Goal: Download file/media

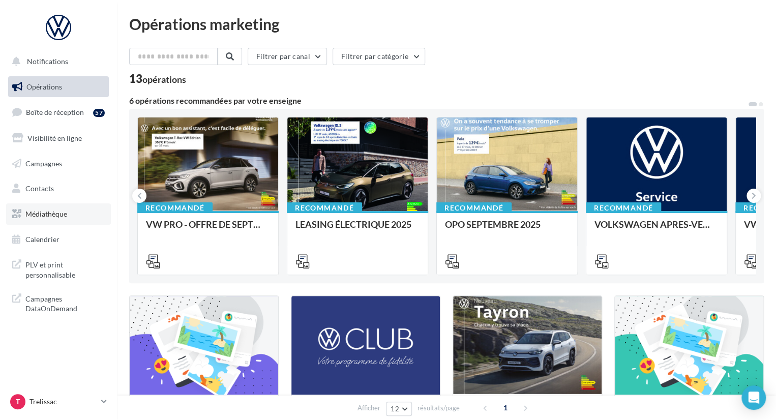
click at [92, 215] on link "Médiathèque" at bounding box center [58, 213] width 105 height 21
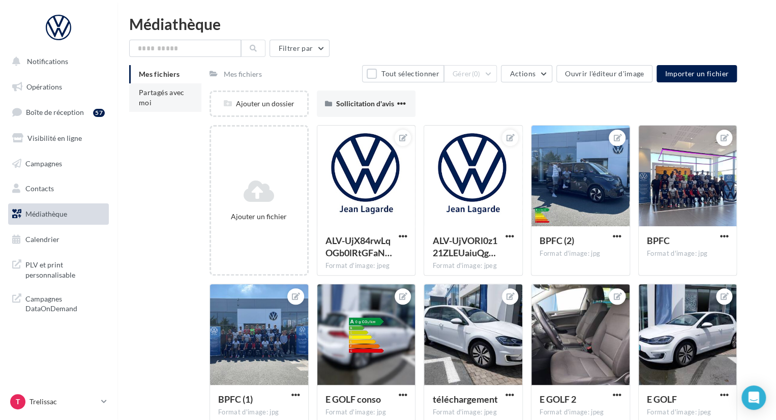
click at [161, 104] on li "Partagés avec moi" at bounding box center [165, 97] width 72 height 28
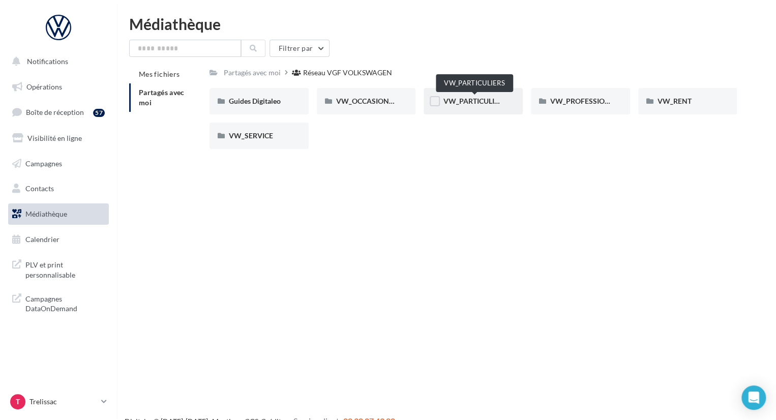
click at [471, 105] on span "VW_PARTICULIERS" at bounding box center [475, 101] width 64 height 9
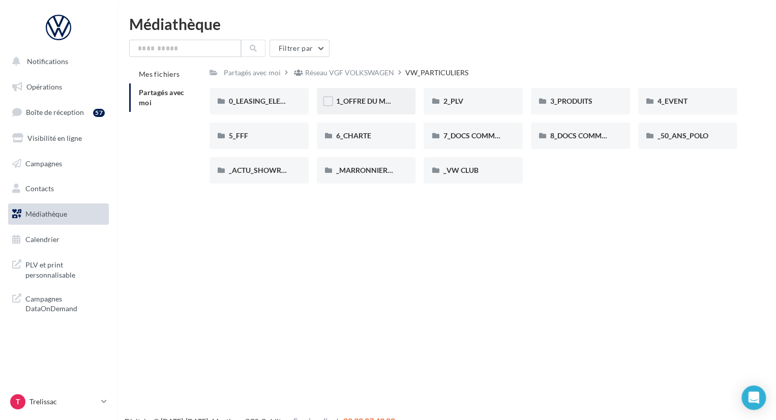
click at [385, 108] on div "1_OFFRE DU MOIS" at bounding box center [366, 101] width 99 height 26
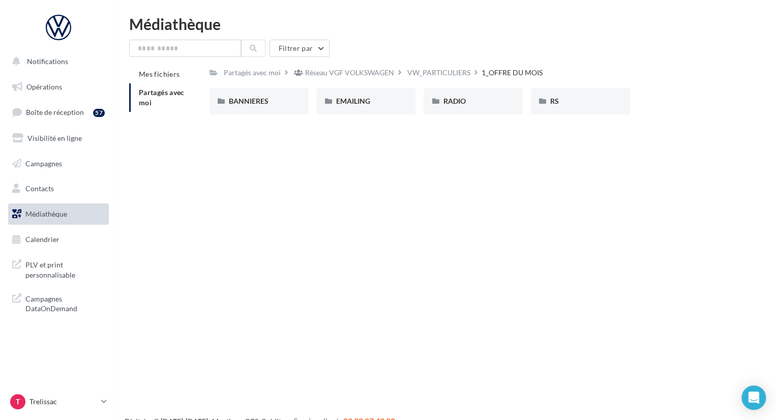
click at [385, 108] on div "EMAILING" at bounding box center [366, 101] width 99 height 26
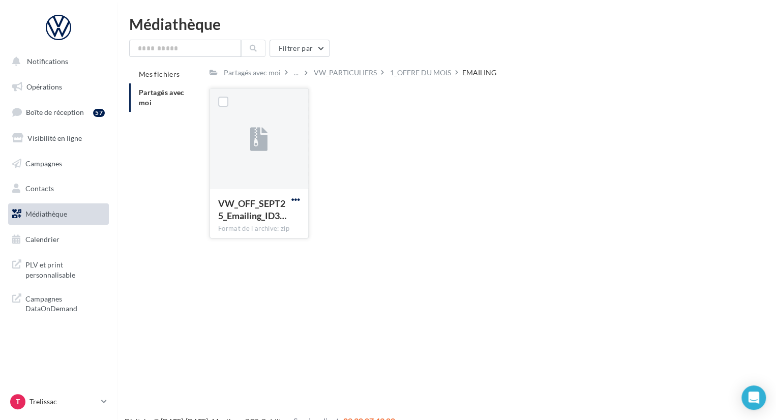
click at [296, 199] on span "button" at bounding box center [295, 199] width 9 height 9
click at [277, 216] on button "Télécharger" at bounding box center [251, 220] width 102 height 26
click at [295, 202] on span "button" at bounding box center [295, 199] width 9 height 9
click at [349, 174] on div "VW_OFF_SEPT25_Emailing_ID3… Format de l'archive: zip Télécharger Copier l'URL V…" at bounding box center [478, 167] width 536 height 159
click at [51, 92] on link "Opérations" at bounding box center [58, 86] width 105 height 21
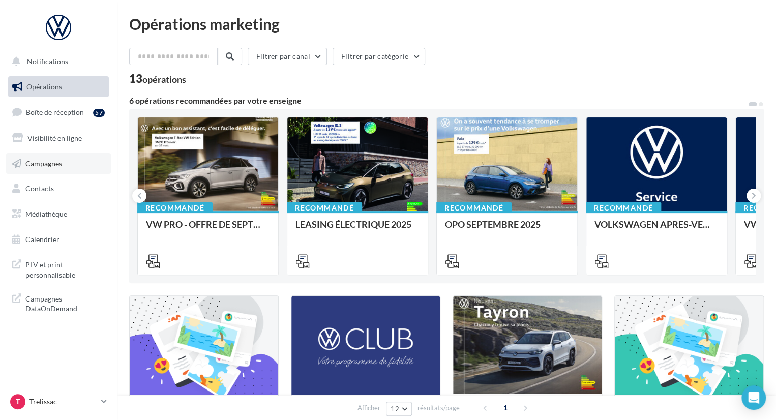
click at [62, 164] on link "Campagnes" at bounding box center [58, 163] width 105 height 21
